Goal: Find specific page/section: Find specific page/section

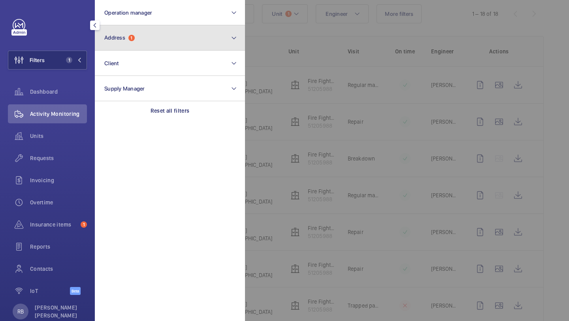
click at [130, 38] on span "1" at bounding box center [131, 38] width 6 height 6
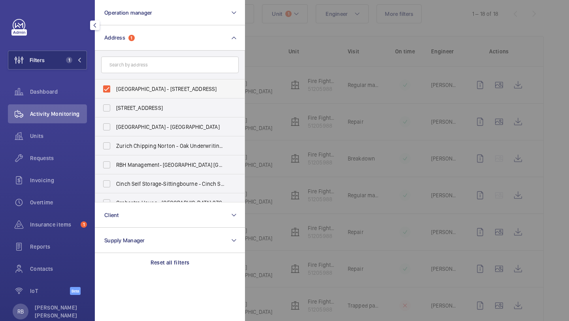
click at [126, 84] on label "[GEOGRAPHIC_DATA] - [STREET_ADDRESS]" at bounding box center [164, 88] width 138 height 19
click at [115, 84] on input "[GEOGRAPHIC_DATA] - [STREET_ADDRESS]" at bounding box center [107, 89] width 16 height 16
checkbox input "false"
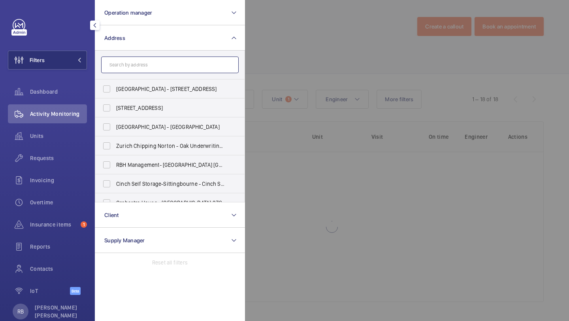
click at [132, 68] on input "text" at bounding box center [170, 65] width 138 height 17
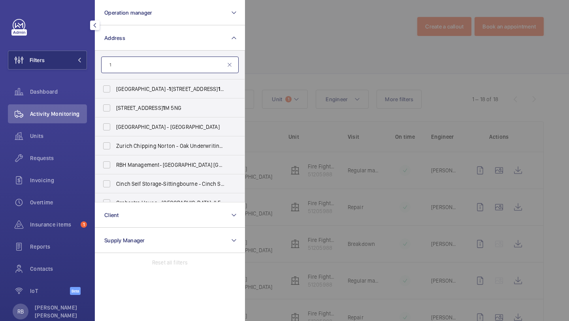
scroll to position [87, 0]
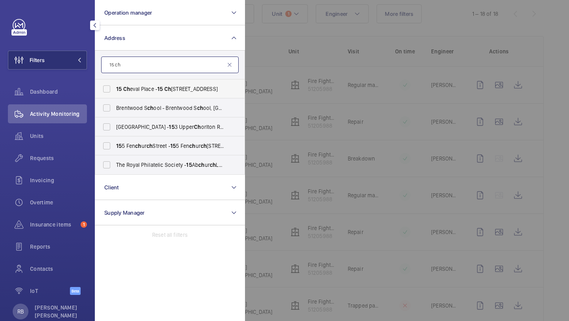
type input "15 ch"
click at [137, 85] on span "[STREET_ADDRESS]" at bounding box center [170, 89] width 109 height 8
click at [115, 85] on input "[STREET_ADDRESS]" at bounding box center [107, 89] width 16 height 16
checkbox input "true"
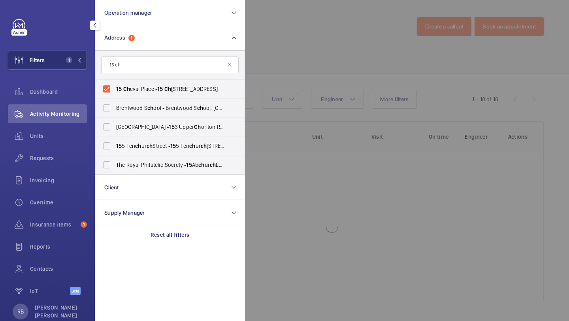
click at [293, 70] on div at bounding box center [529, 160] width 569 height 321
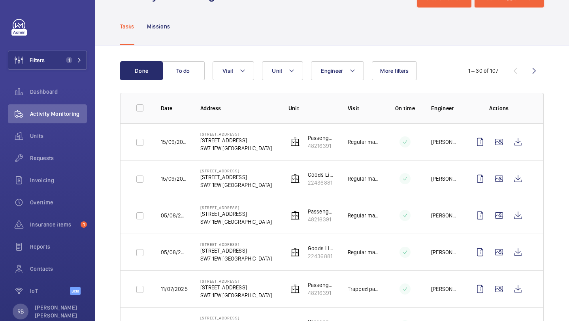
scroll to position [30, 0]
click at [203, 148] on p "SW7 1EW [GEOGRAPHIC_DATA]" at bounding box center [236, 149] width 72 height 8
click at [207, 147] on p "SW7 1EW [GEOGRAPHIC_DATA]" at bounding box center [236, 149] width 72 height 8
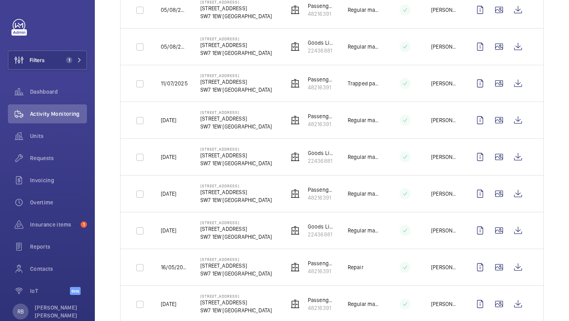
scroll to position [33, 0]
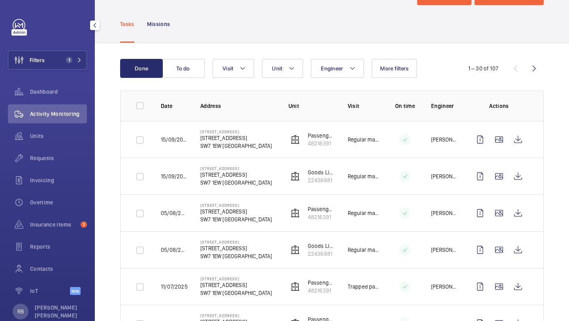
click at [42, 147] on div "Units" at bounding box center [47, 137] width 79 height 22
click at [43, 142] on div "Units" at bounding box center [47, 135] width 79 height 19
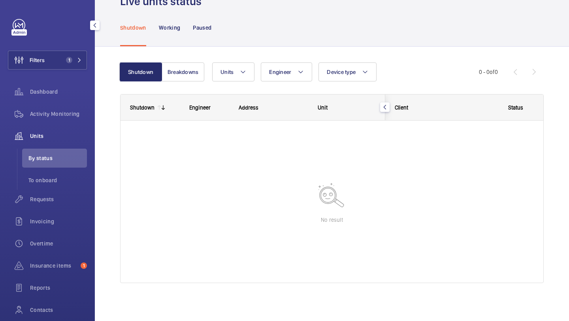
scroll to position [25, 0]
click at [204, 79] on div "Shutdown Breakdowns Units Engineer Device type More filters Reset all filters" at bounding box center [299, 71] width 359 height 19
click at [191, 78] on button "Breakdowns" at bounding box center [183, 71] width 43 height 19
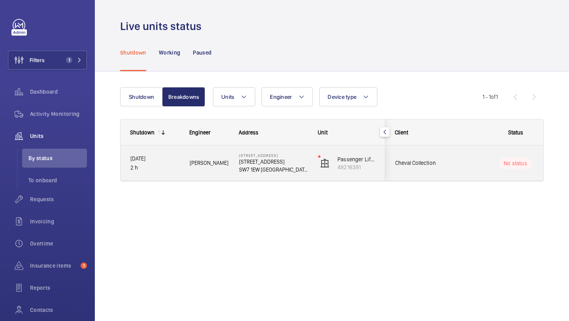
click at [273, 155] on p "[STREET_ADDRESS]" at bounding box center [273, 155] width 69 height 5
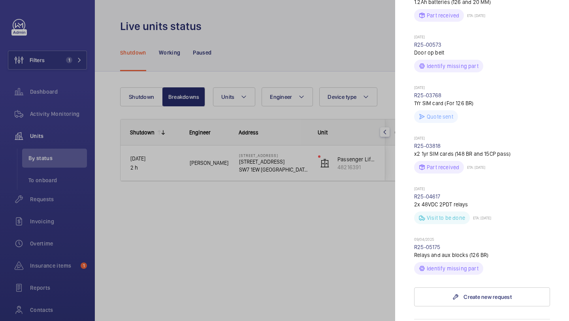
scroll to position [360, 0]
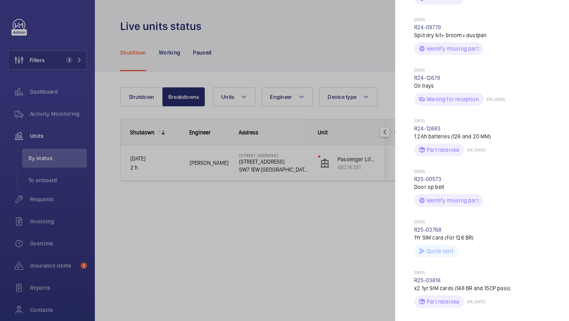
click at [299, 61] on div at bounding box center [284, 160] width 569 height 321
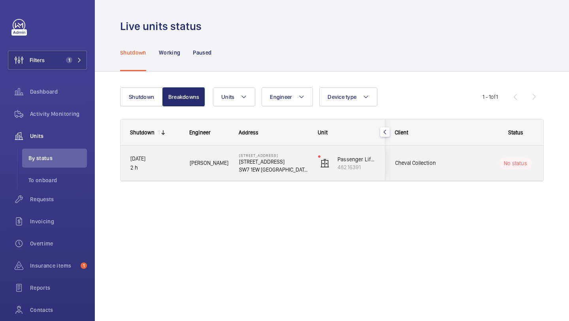
click at [285, 161] on p "[STREET_ADDRESS]" at bounding box center [273, 162] width 69 height 8
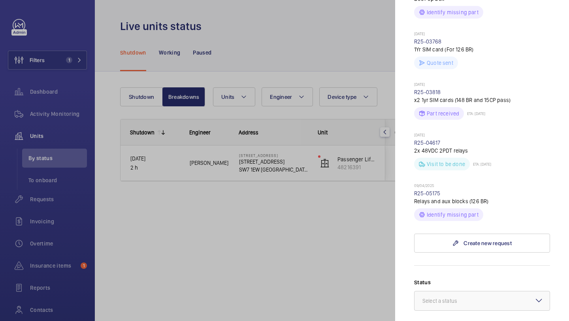
scroll to position [550, 0]
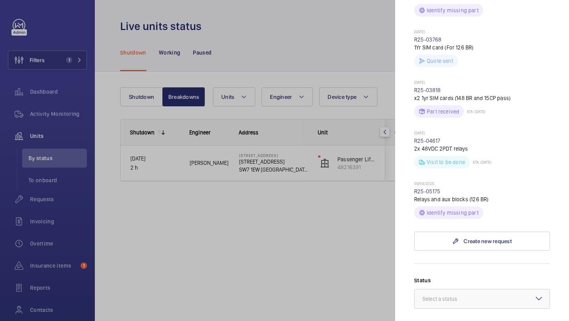
click at [306, 211] on div at bounding box center [284, 160] width 569 height 321
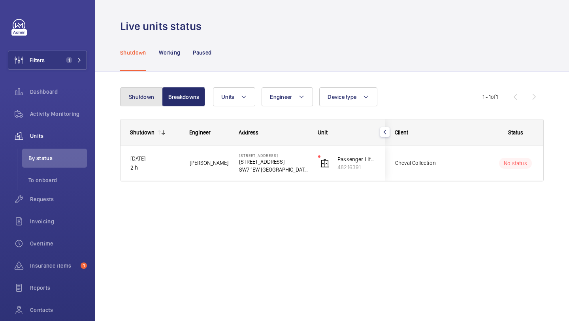
click at [140, 98] on button "Shutdown" at bounding box center [141, 96] width 43 height 19
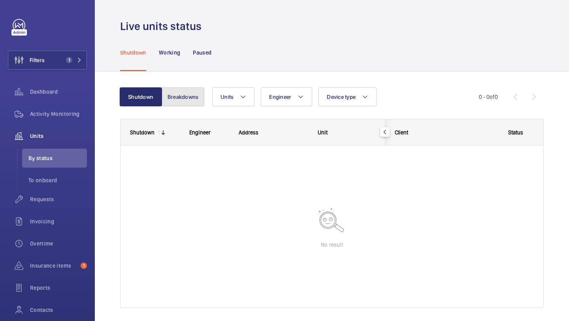
click at [183, 98] on button "Breakdowns" at bounding box center [183, 96] width 43 height 19
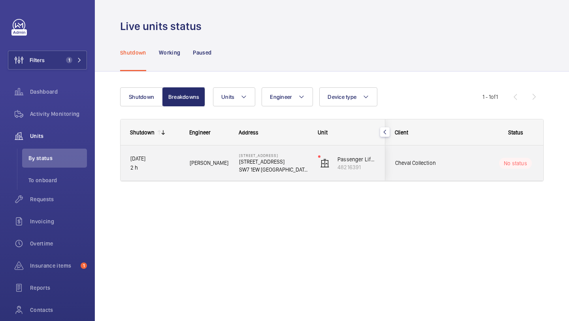
click at [230, 167] on div "[STREET_ADDRESS] [STREET_ADDRESS]" at bounding box center [269, 163] width 78 height 36
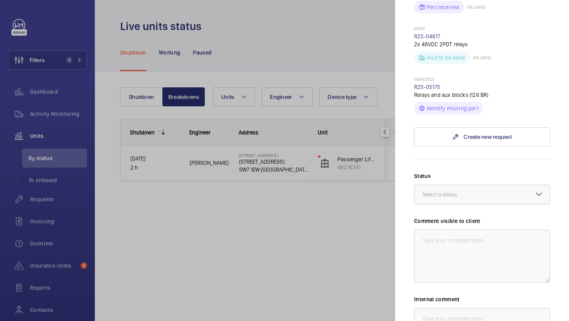
scroll to position [672, 0]
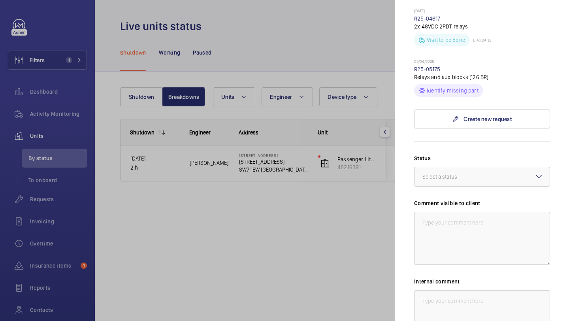
click at [321, 208] on div at bounding box center [284, 160] width 569 height 321
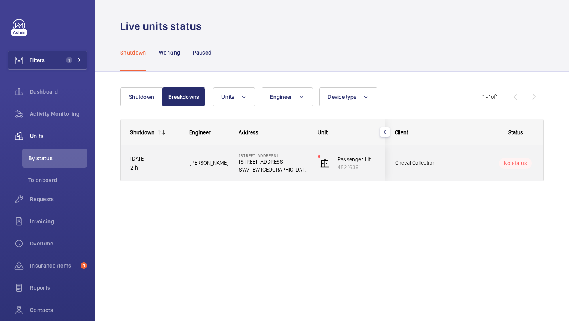
click at [285, 161] on p "[STREET_ADDRESS]" at bounding box center [273, 162] width 69 height 8
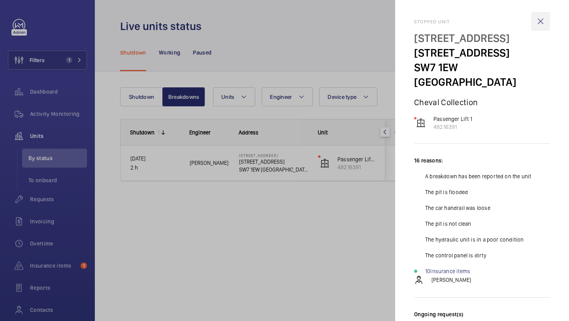
click at [547, 24] on wm-front-icon-button at bounding box center [540, 21] width 19 height 19
